Goal: Task Accomplishment & Management: Use online tool/utility

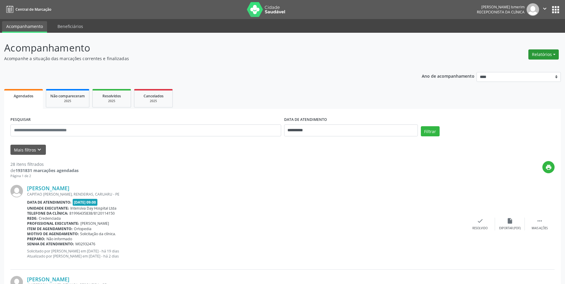
click at [550, 52] on button "Relatórios" at bounding box center [544, 54] width 30 height 10
click at [529, 67] on link "Agendamentos" at bounding box center [527, 67] width 64 height 8
select select "*"
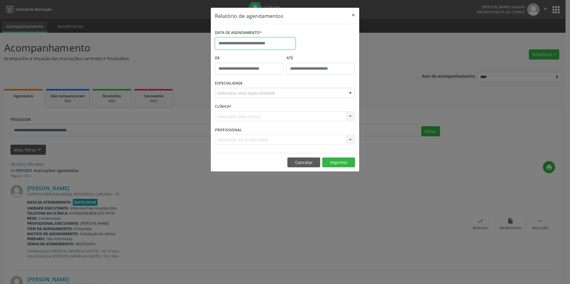
click at [273, 38] on input "text" at bounding box center [255, 44] width 80 height 12
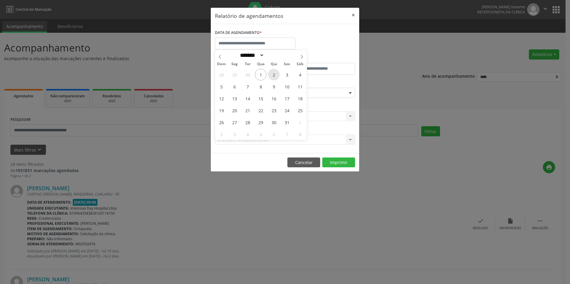
click at [273, 75] on span "2" at bounding box center [274, 75] width 12 height 12
type input "**********"
click at [275, 75] on span "2" at bounding box center [274, 75] width 12 height 12
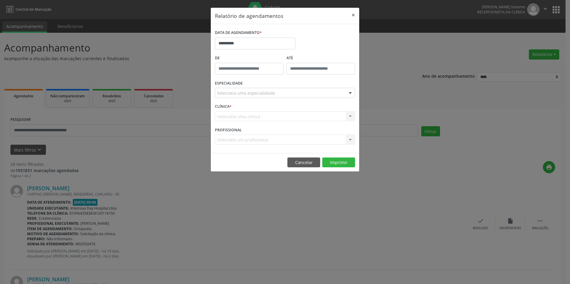
click at [289, 91] on div "Seleciona uma especialidade" at bounding box center [285, 93] width 140 height 10
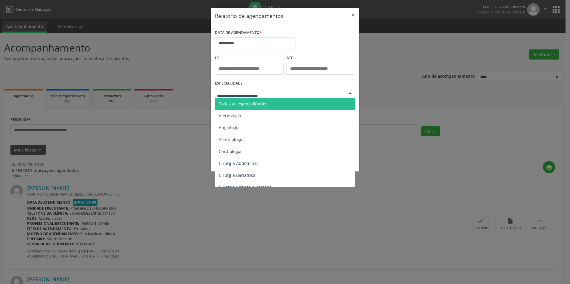
click at [282, 105] on span "Todas as especialidades" at bounding box center [285, 104] width 140 height 12
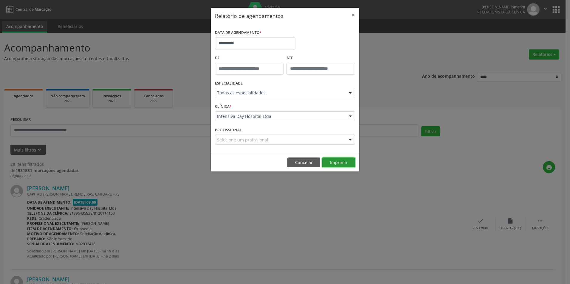
click at [345, 163] on button "Imprimir" at bounding box center [338, 163] width 33 height 10
